Goal: Navigation & Orientation: Find specific page/section

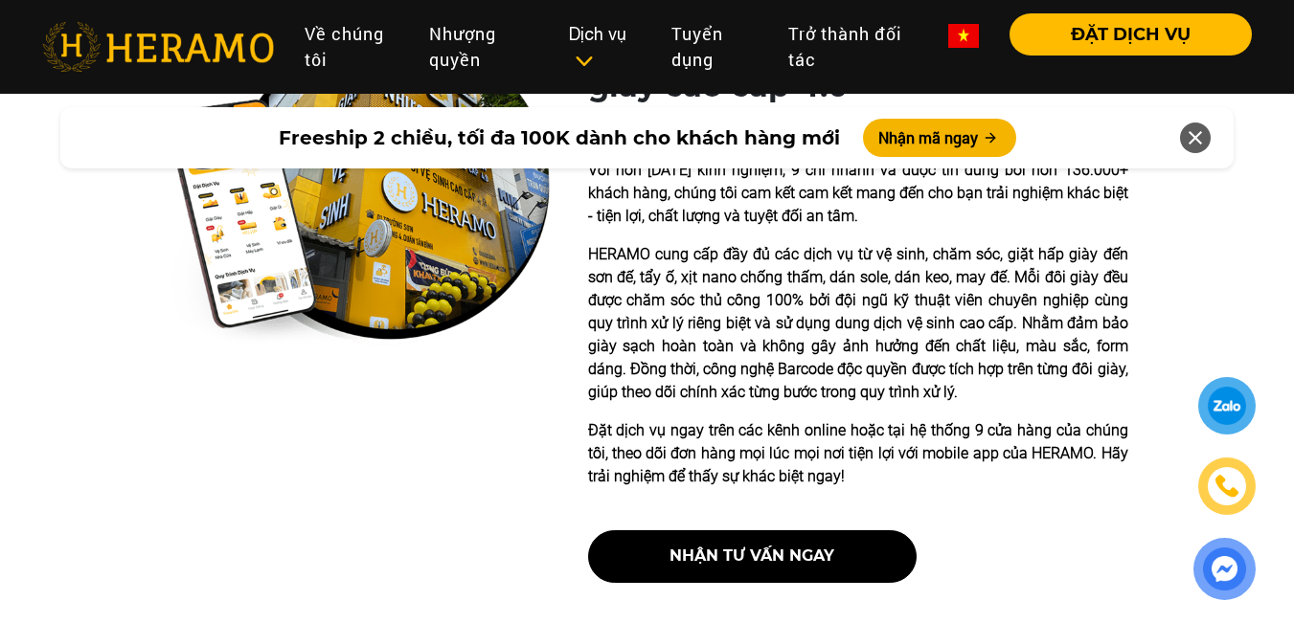
scroll to position [670, 0]
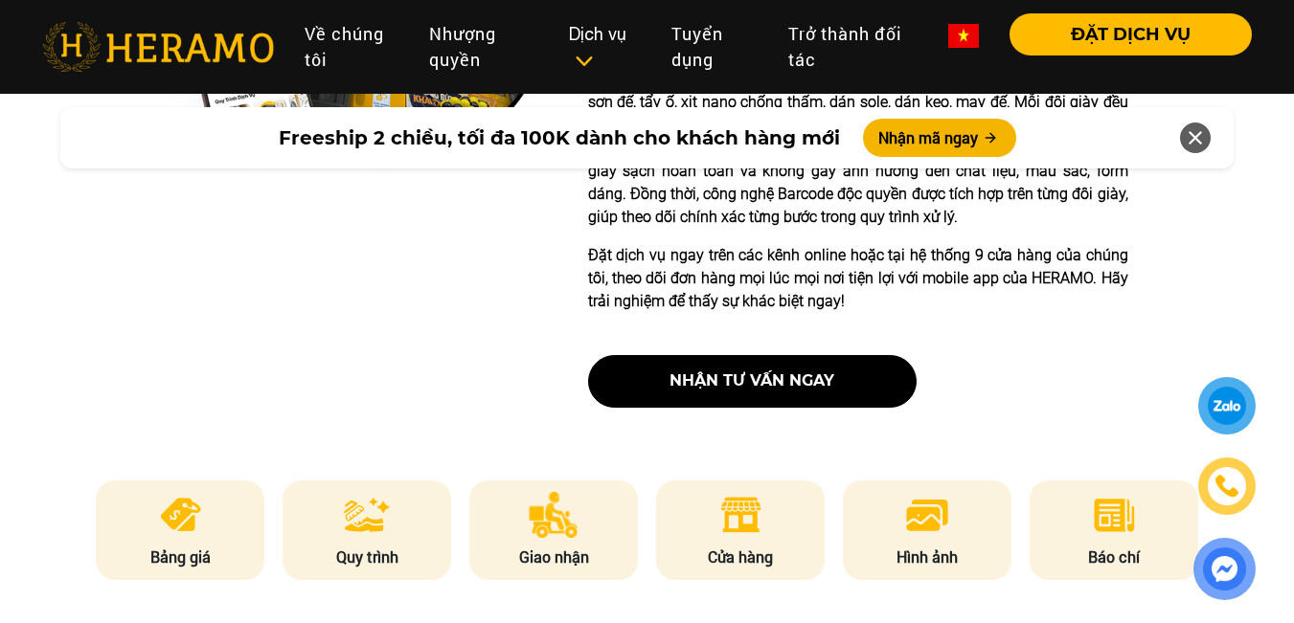
click at [1197, 130] on icon at bounding box center [1195, 138] width 23 height 34
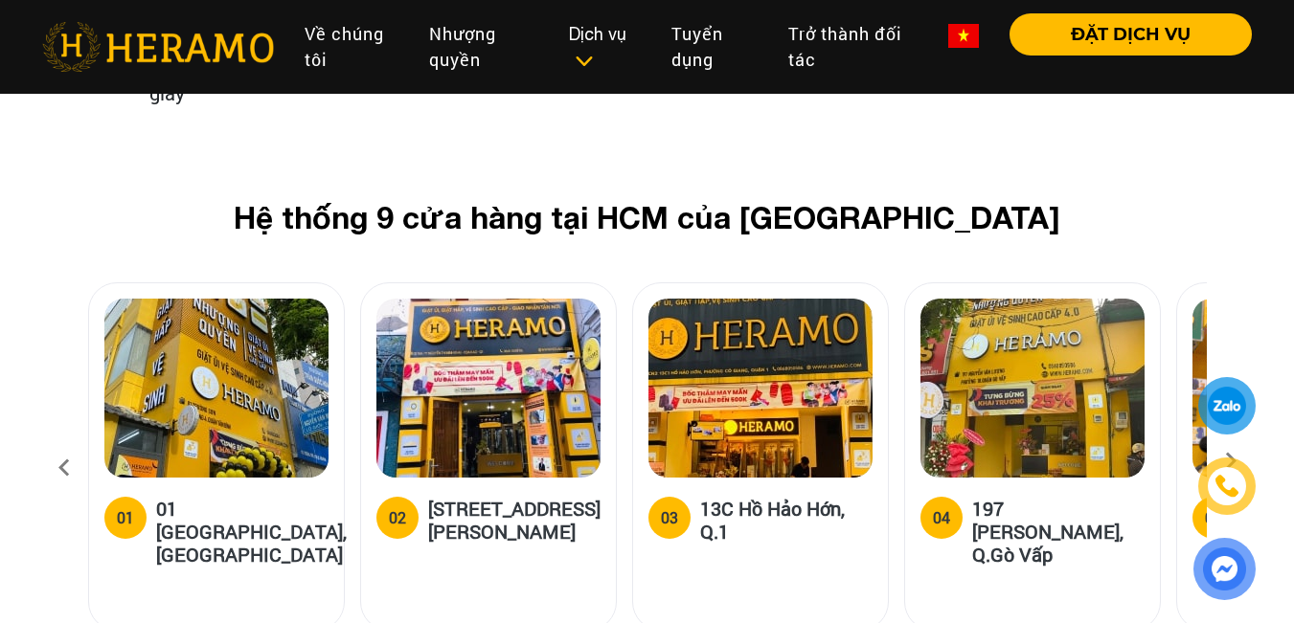
scroll to position [7661, 0]
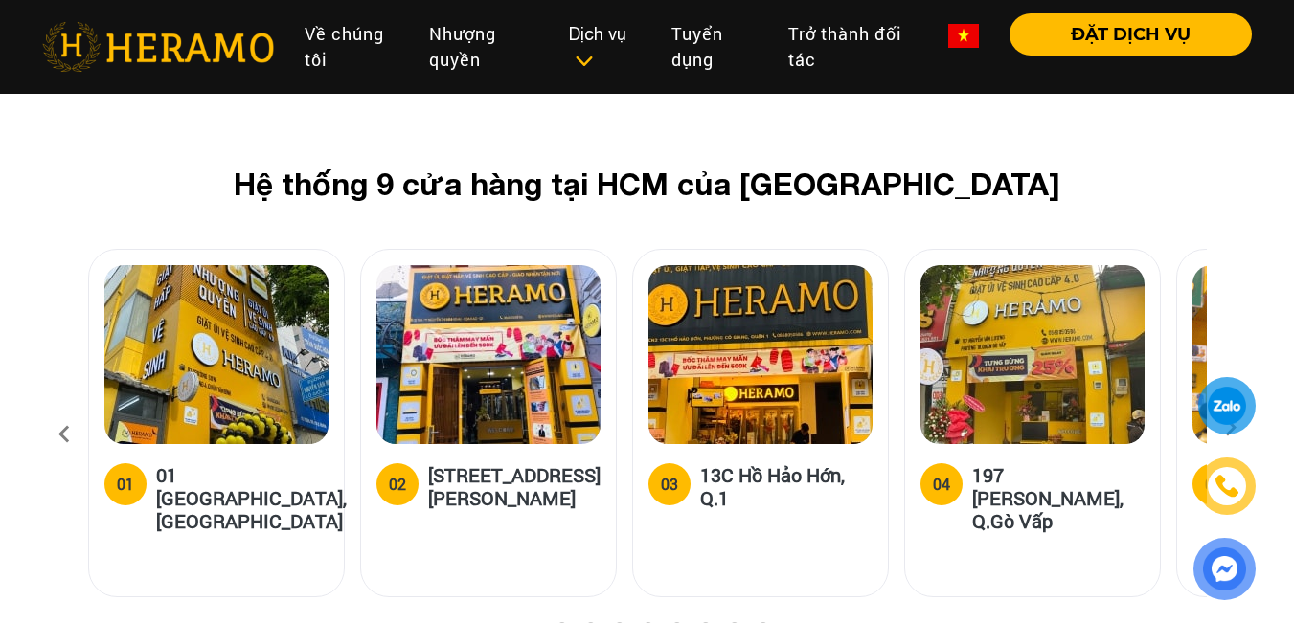
click at [1232, 428] on icon at bounding box center [1230, 434] width 34 height 12
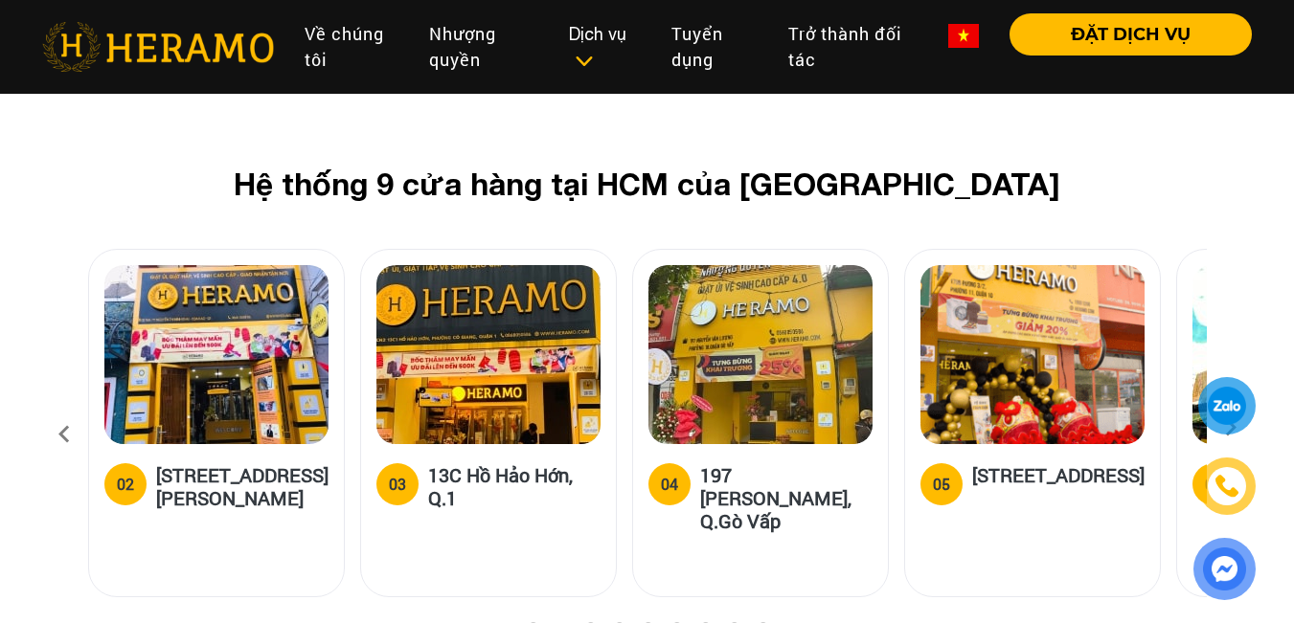
click at [1231, 428] on icon at bounding box center [1230, 434] width 34 height 12
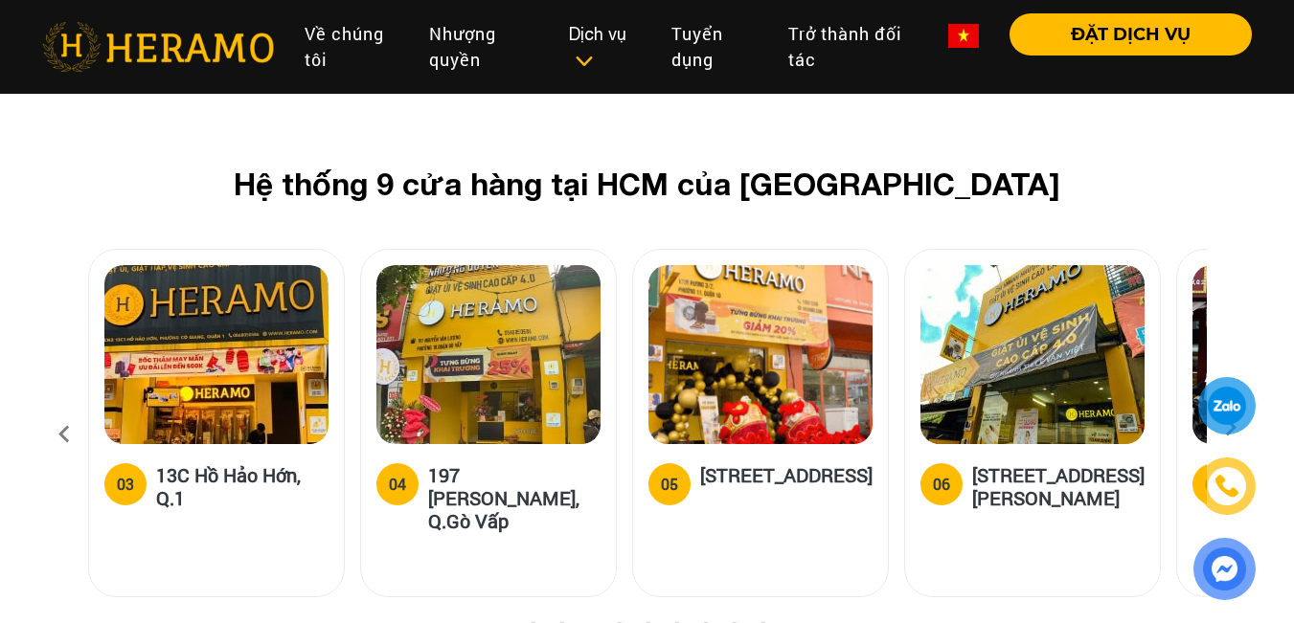
click at [1235, 428] on icon at bounding box center [1230, 434] width 34 height 12
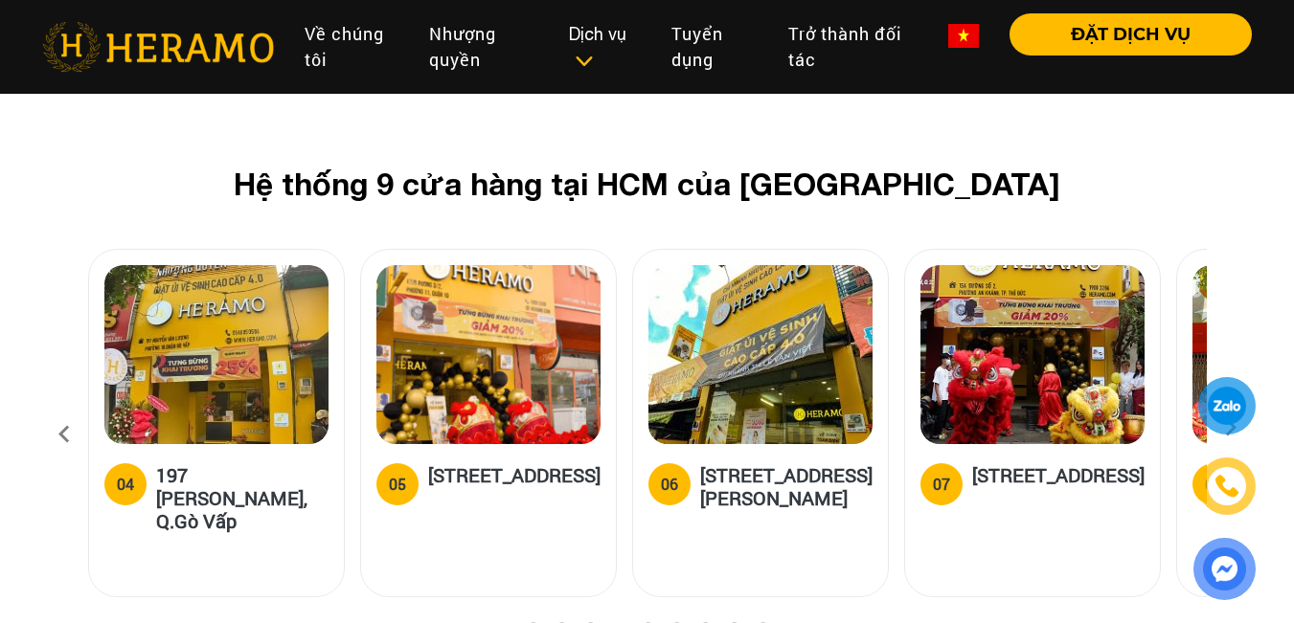
click at [1232, 428] on icon at bounding box center [1230, 434] width 34 height 12
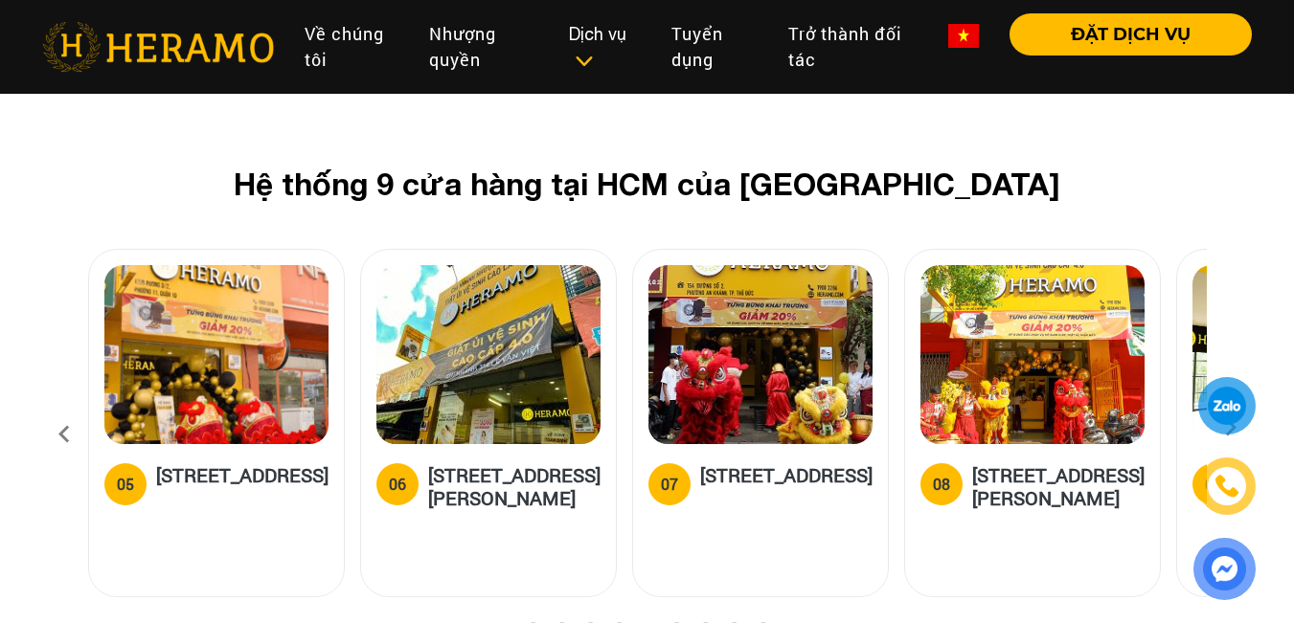
click at [1232, 428] on icon at bounding box center [1230, 434] width 34 height 12
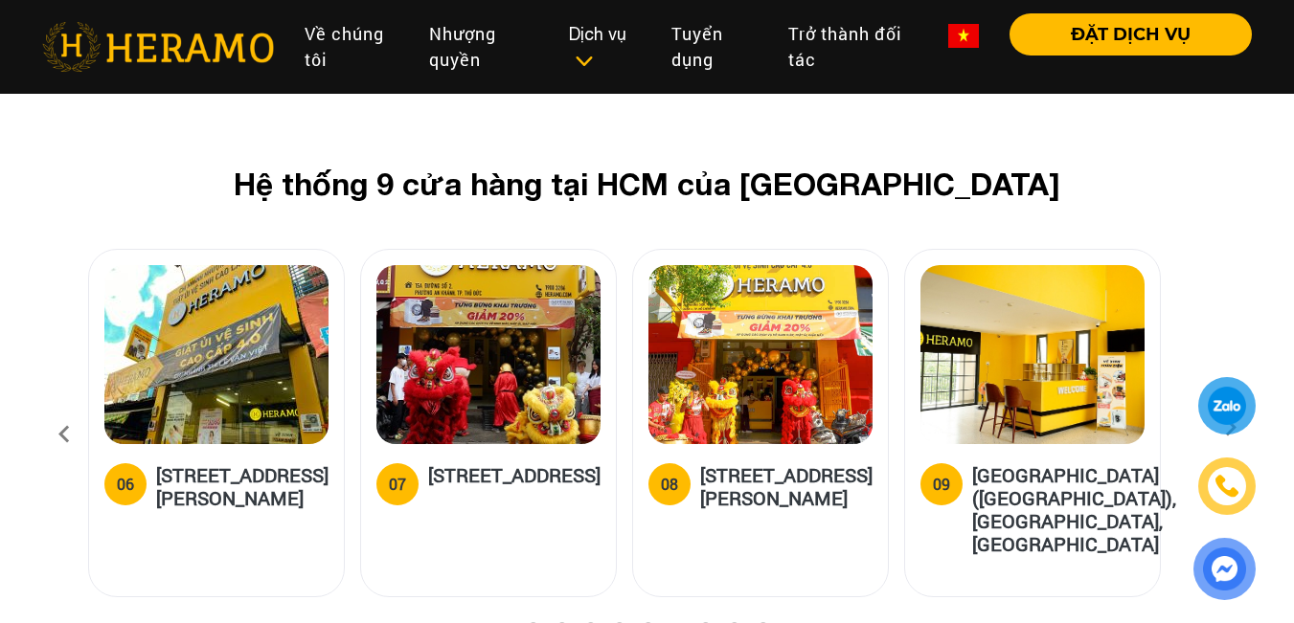
click at [1231, 428] on icon at bounding box center [1230, 434] width 34 height 12
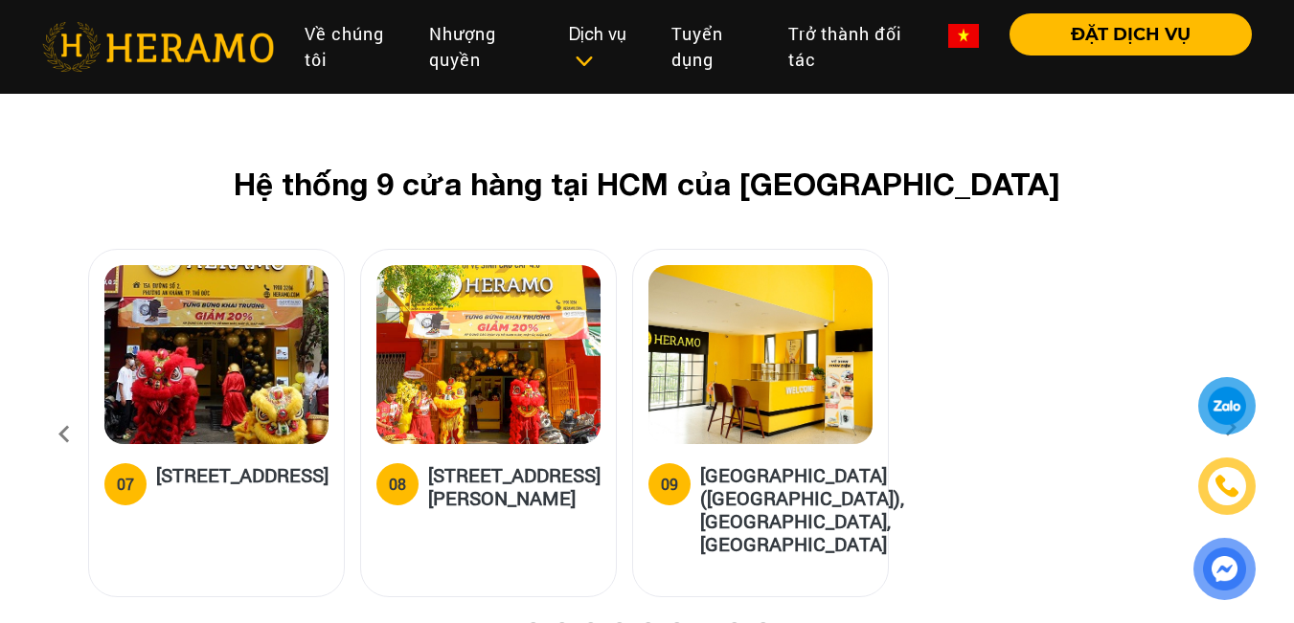
click at [71, 409] on icon at bounding box center [64, 435] width 34 height 52
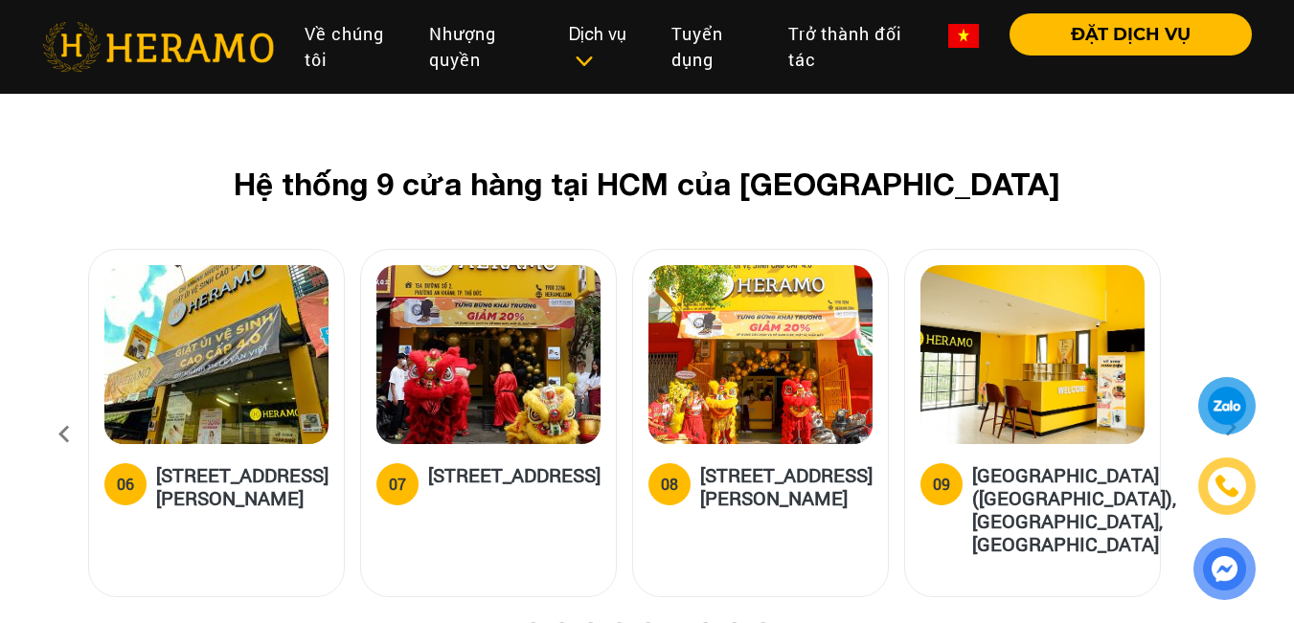
click at [71, 409] on icon at bounding box center [64, 435] width 34 height 52
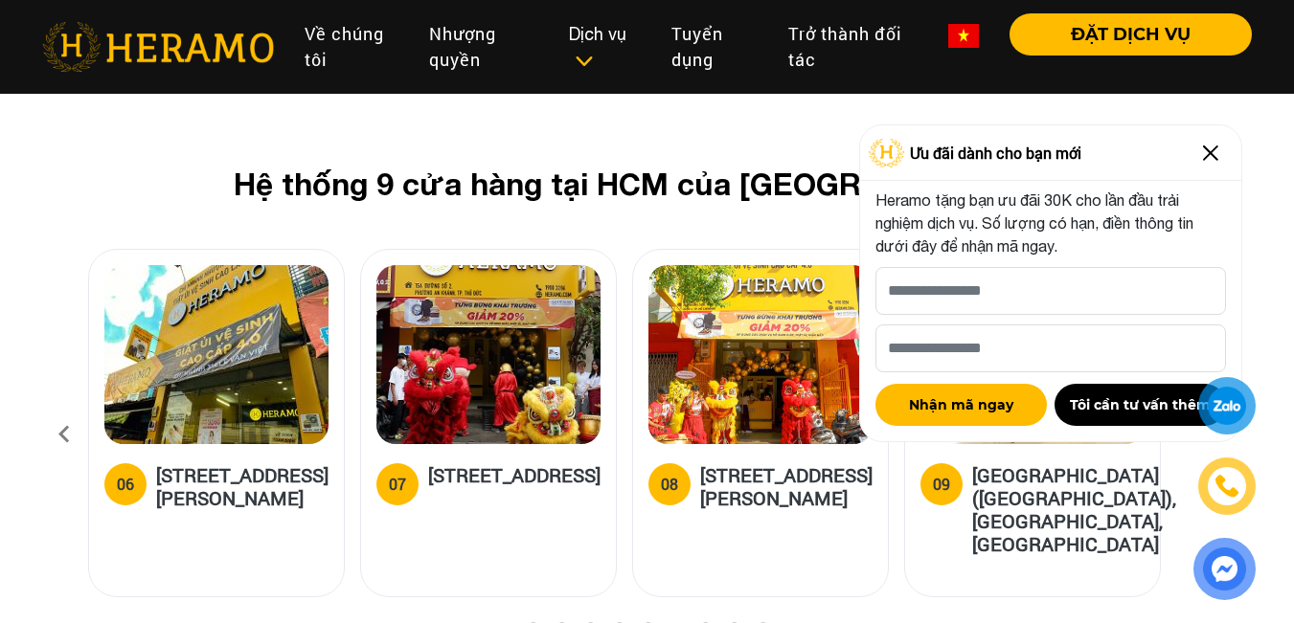
click at [71, 409] on icon at bounding box center [64, 435] width 34 height 52
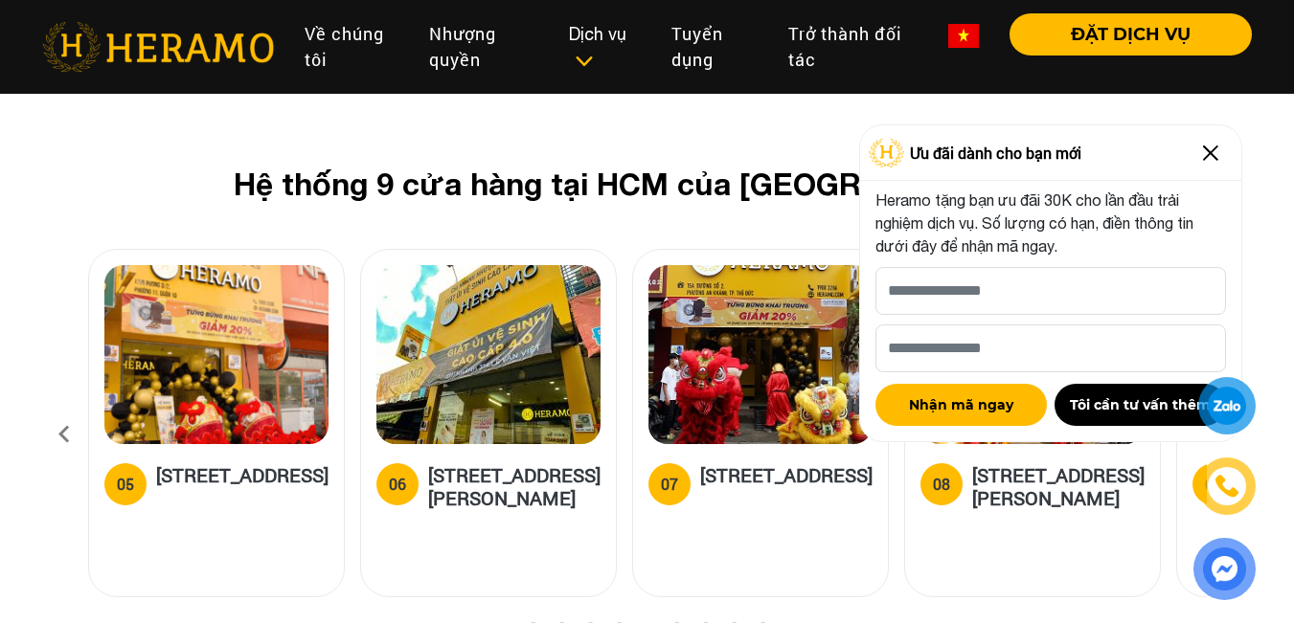
click at [1213, 150] on img at bounding box center [1210, 153] width 31 height 31
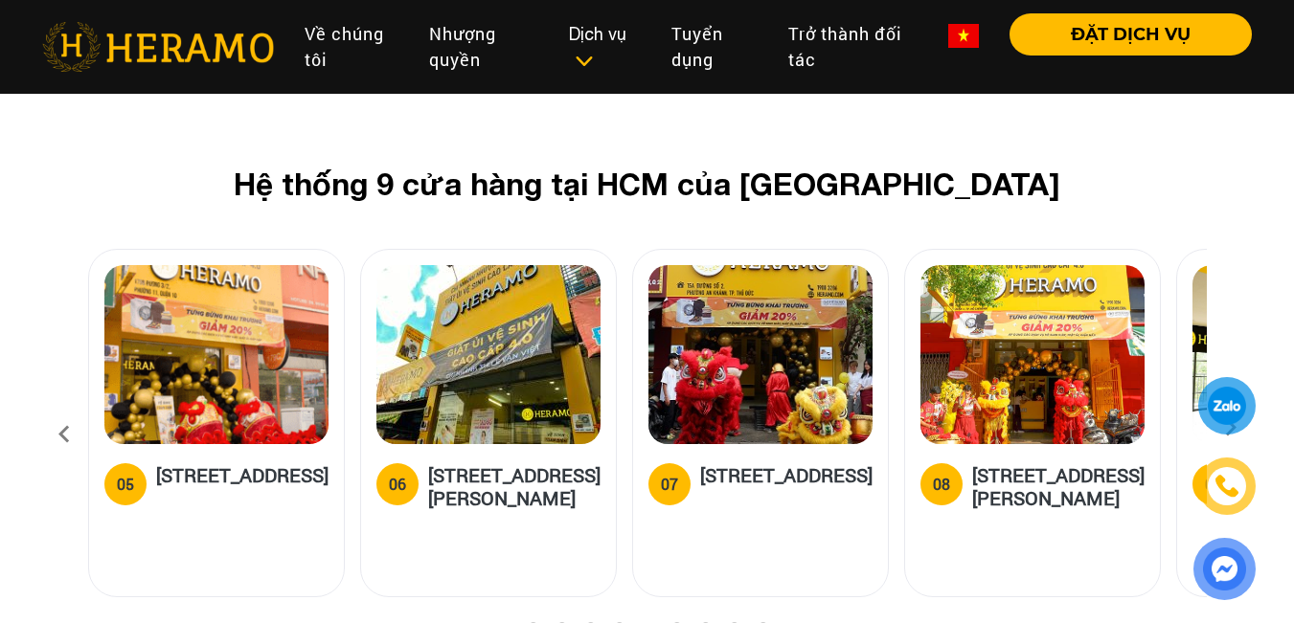
click at [64, 409] on icon at bounding box center [64, 435] width 34 height 52
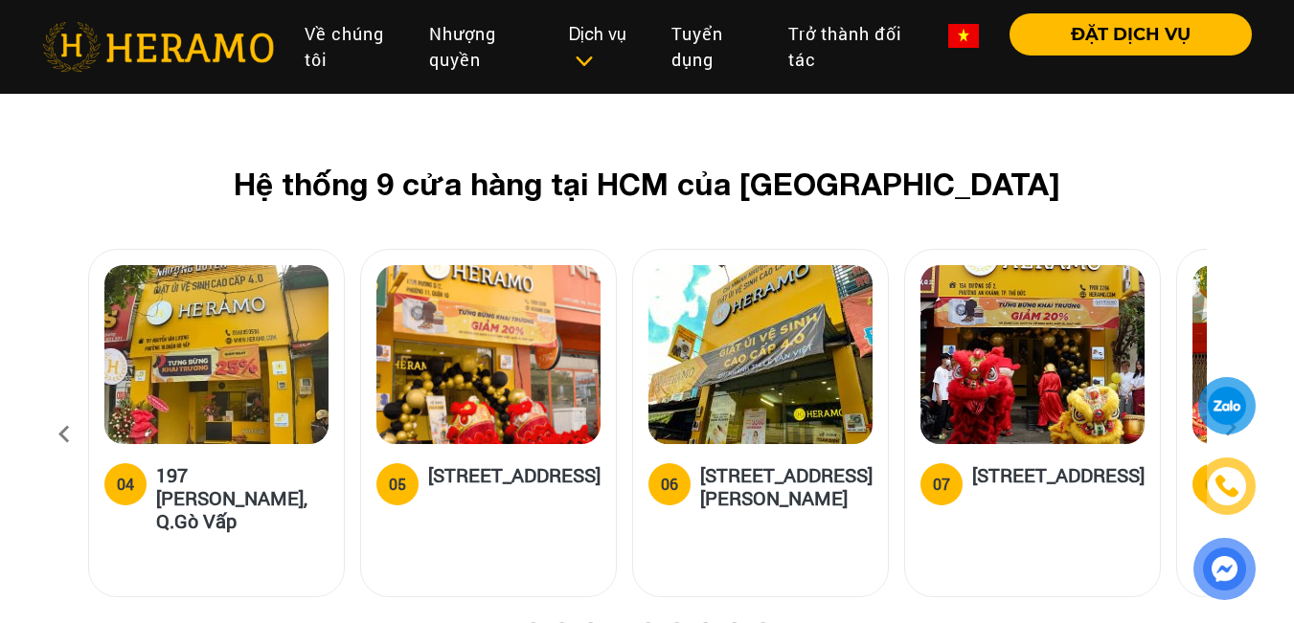
click at [64, 409] on icon at bounding box center [64, 435] width 34 height 52
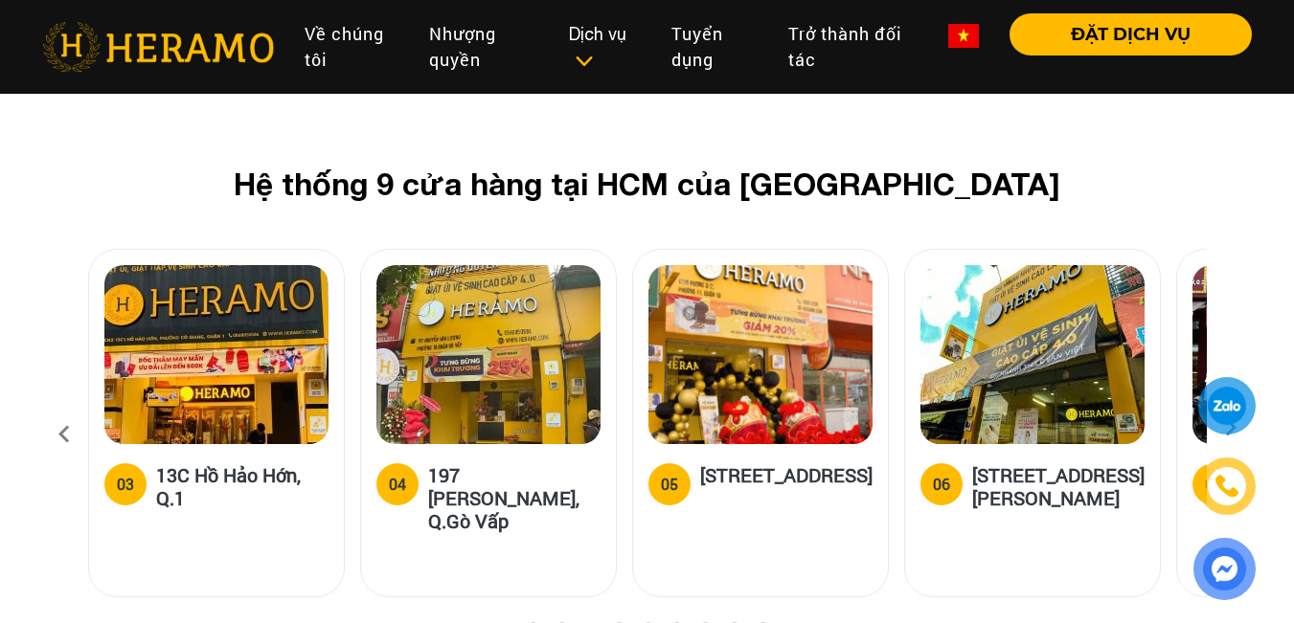
click at [64, 409] on icon at bounding box center [64, 435] width 34 height 52
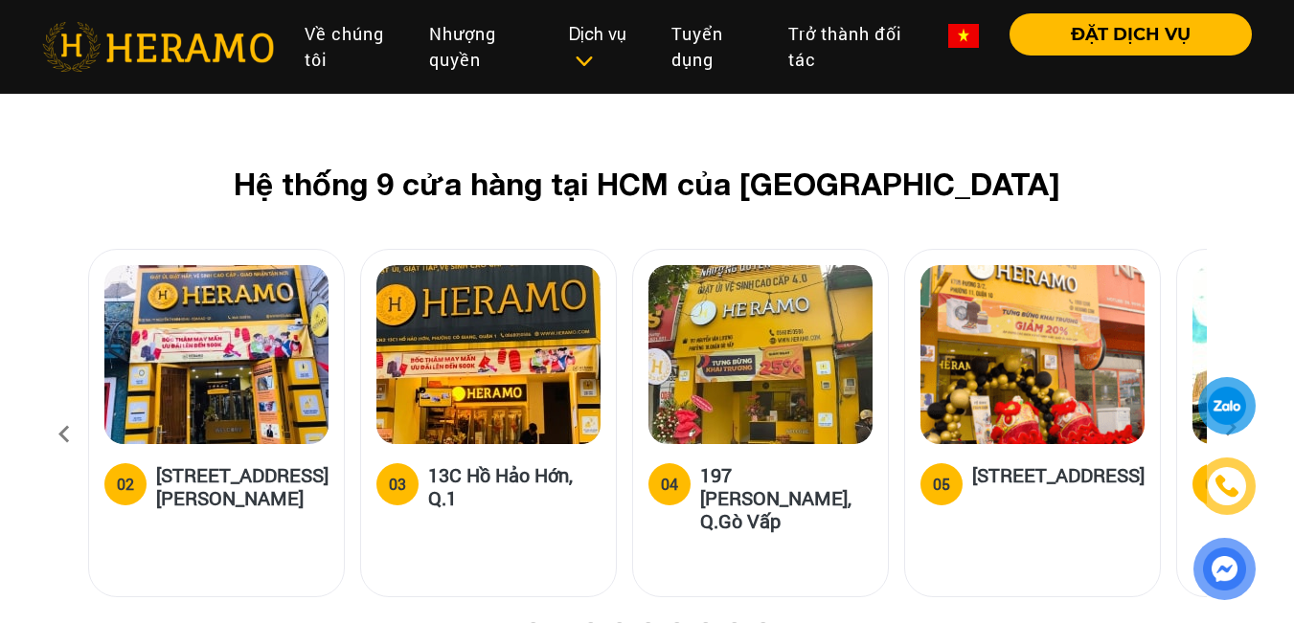
click at [64, 409] on icon at bounding box center [64, 435] width 34 height 52
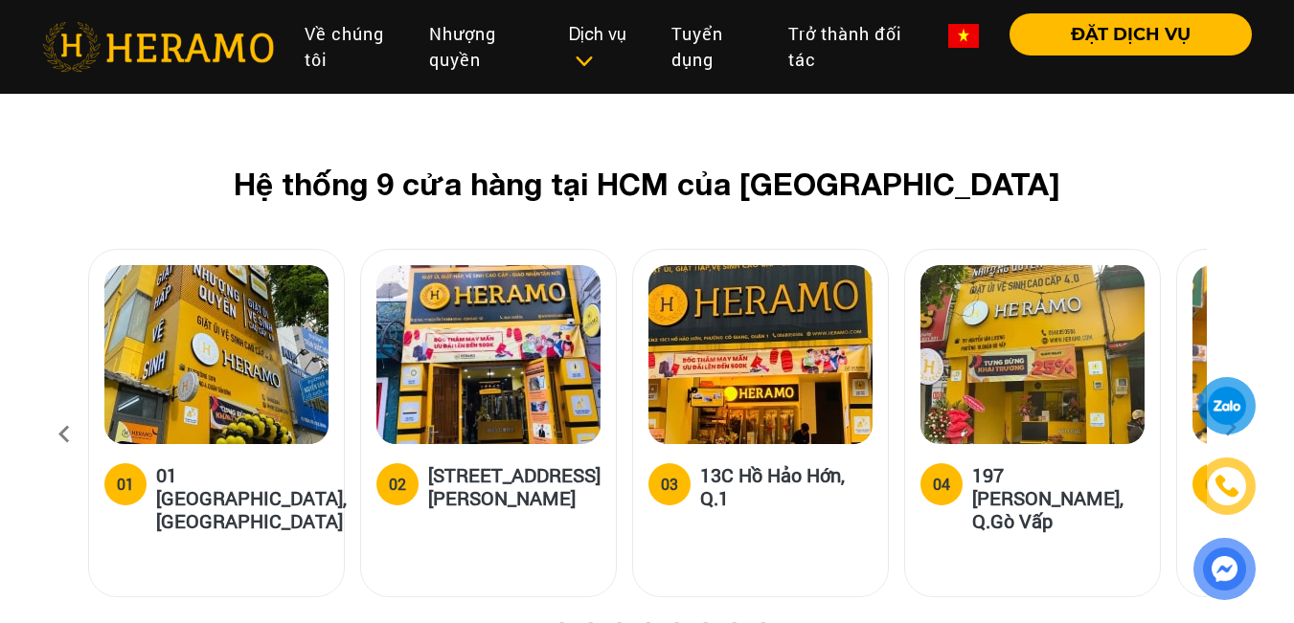
click at [1227, 565] on img at bounding box center [1225, 569] width 44 height 43
